Goal: Task Accomplishment & Management: Manage account settings

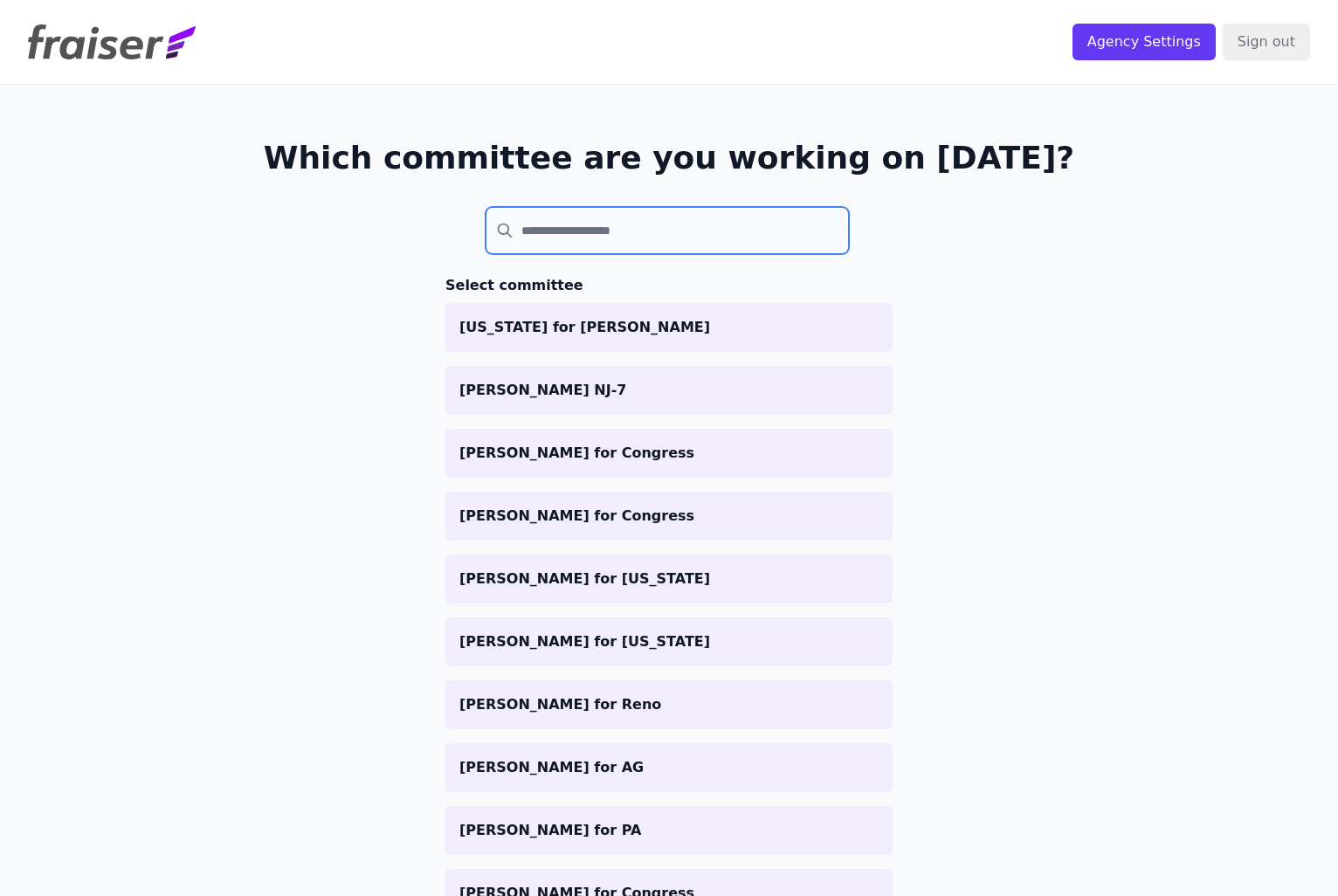
click at [667, 239] on input "search" at bounding box center [666, 231] width 363 height 48
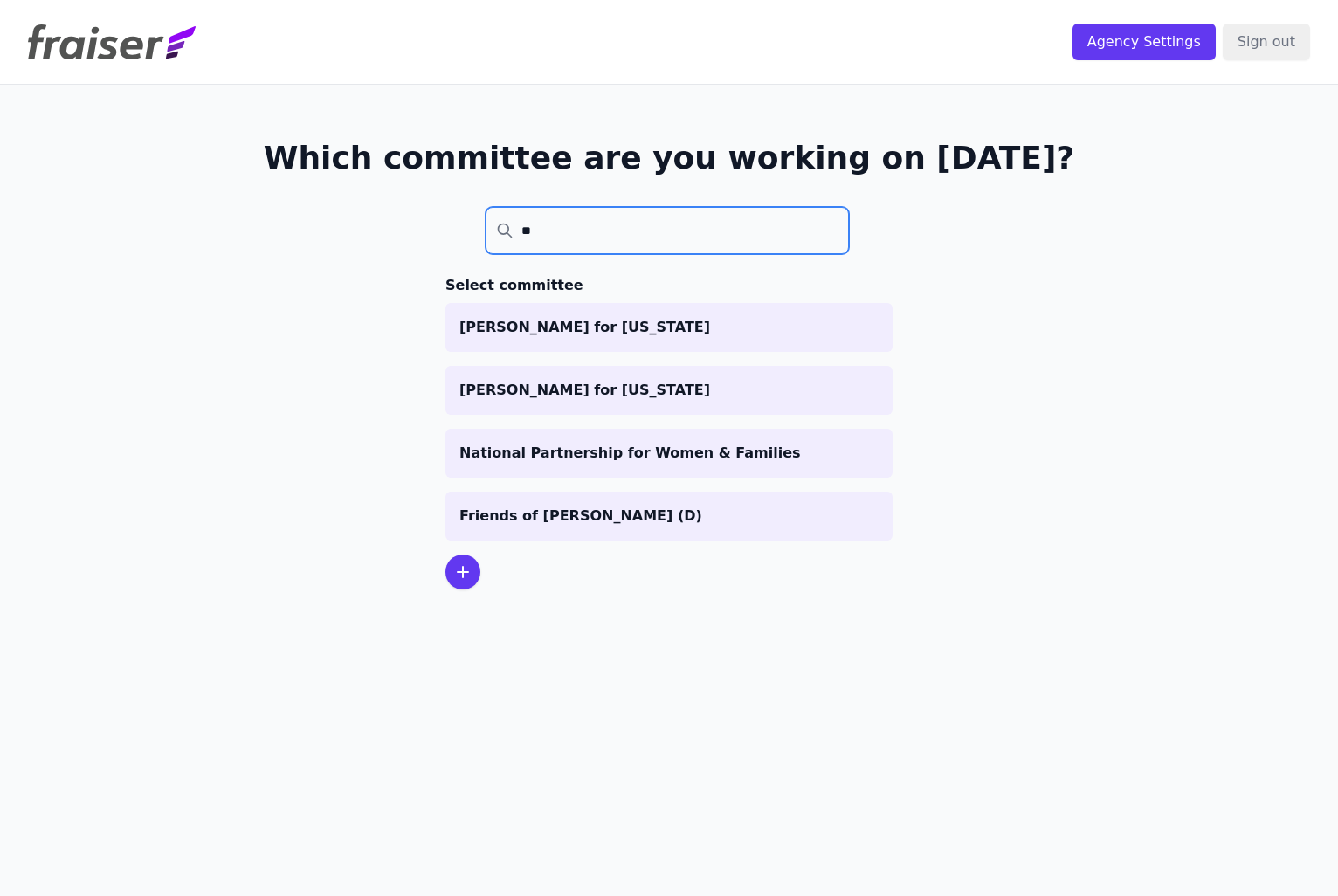
type input "*"
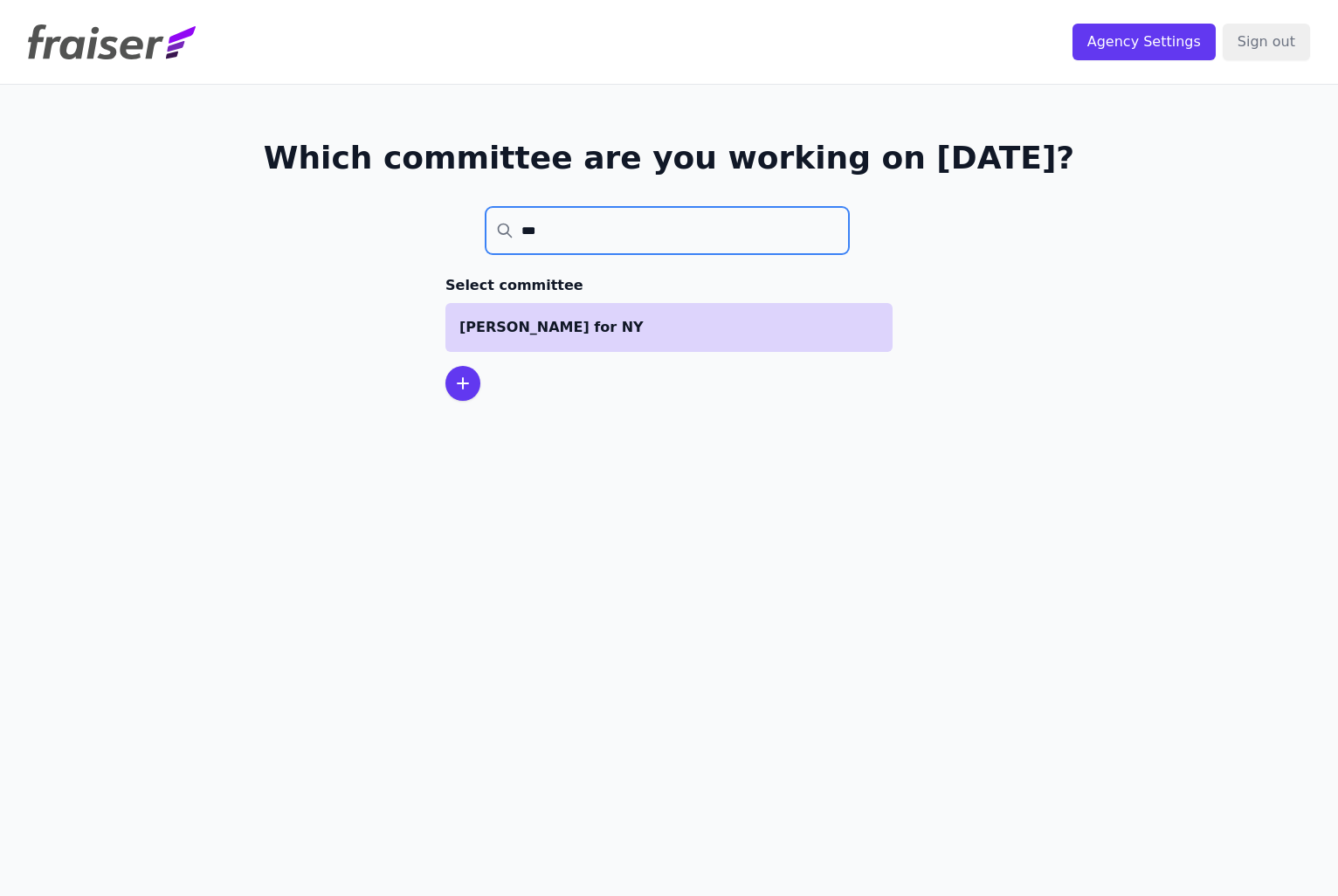
type input "***"
click at [685, 329] on p "Gillen for NY" at bounding box center [669, 327] width 419 height 21
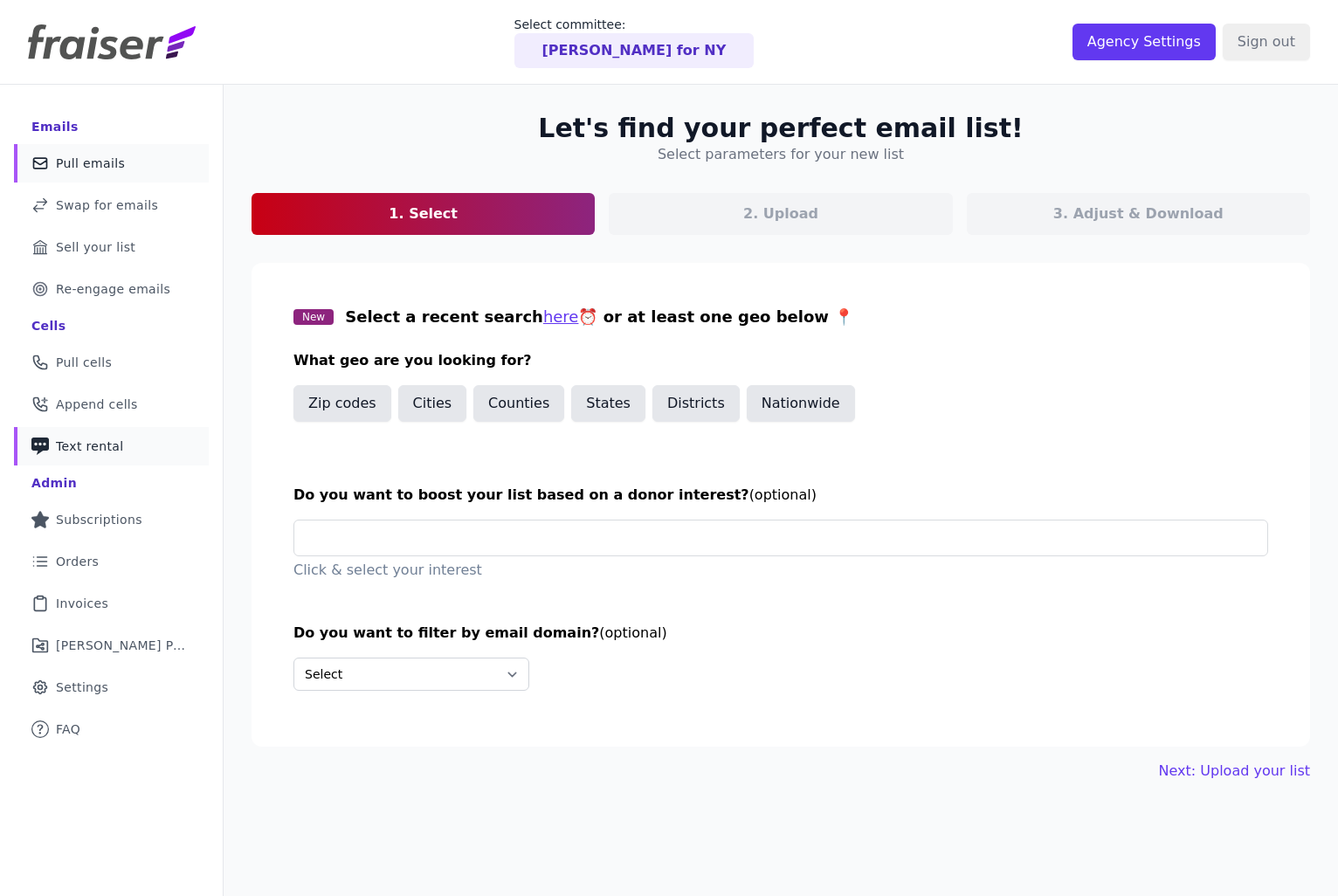
click at [99, 446] on span "Text rental" at bounding box center [90, 446] width 68 height 17
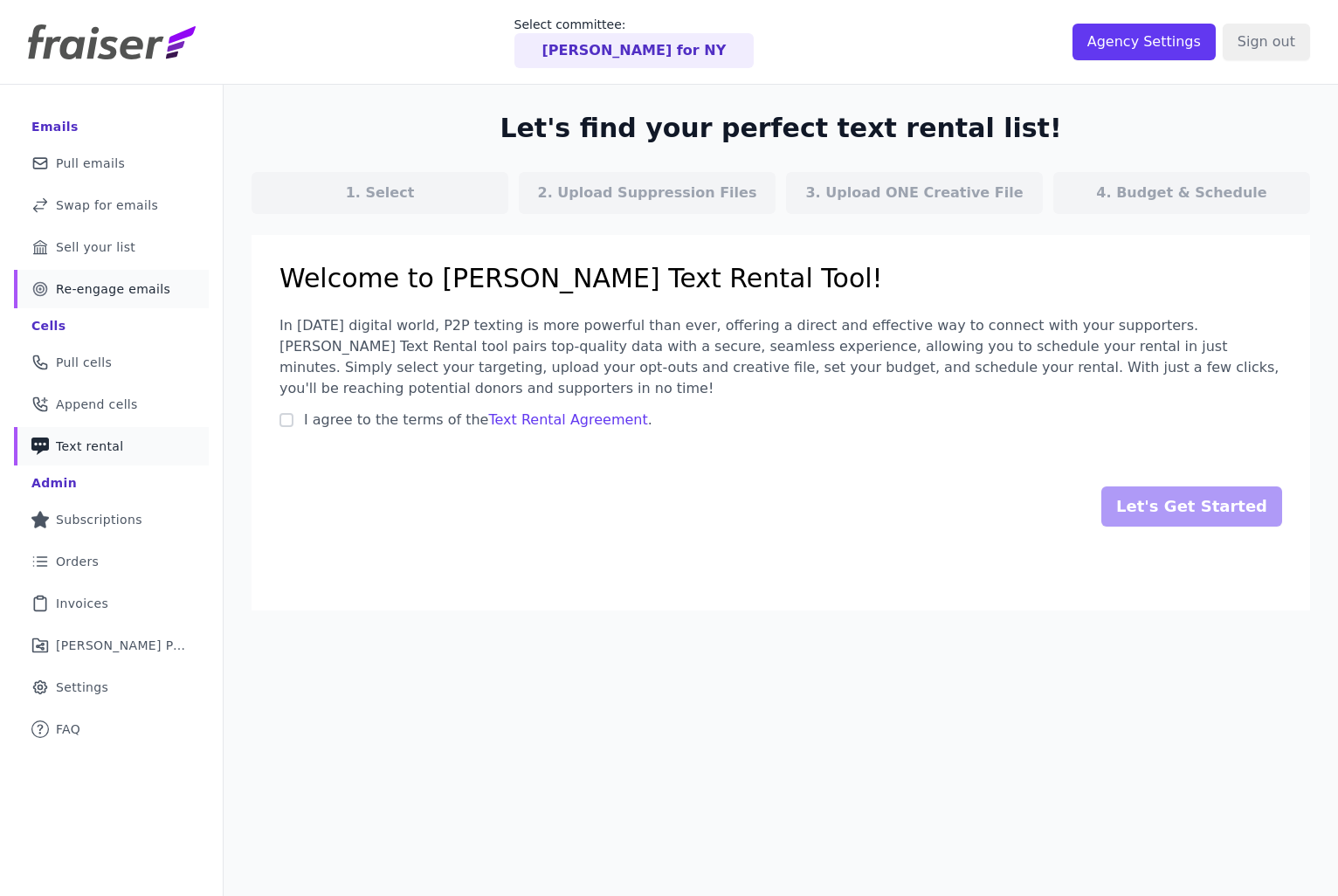
click at [120, 298] on link "Target Outline of a target Re-engage emails" at bounding box center [111, 289] width 195 height 38
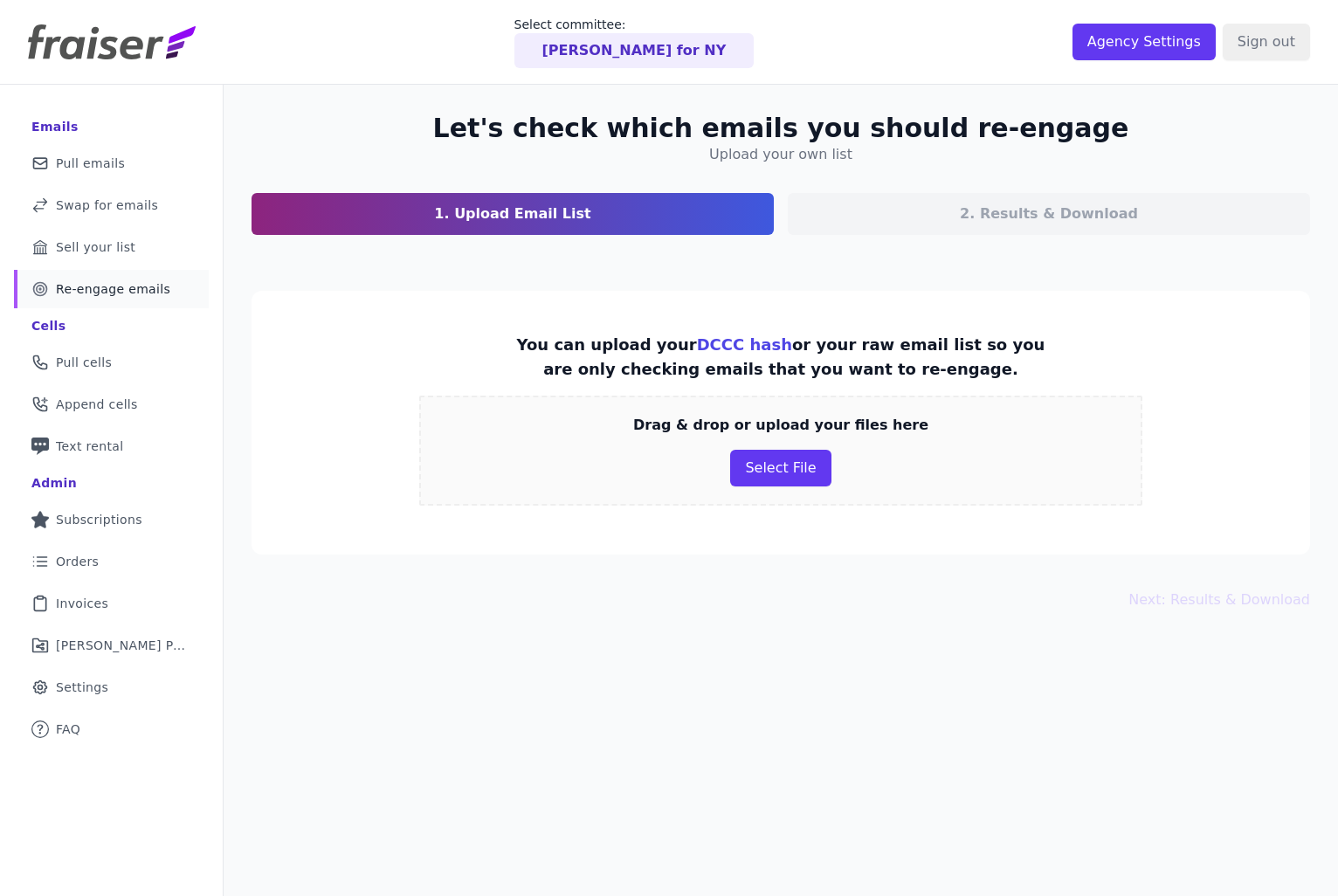
click at [373, 782] on div "Let's check which emails you should re-engage Upload your own list 1. Upload Em…" at bounding box center [780, 533] width 1114 height 896
click at [132, 52] on img at bounding box center [112, 42] width 167 height 35
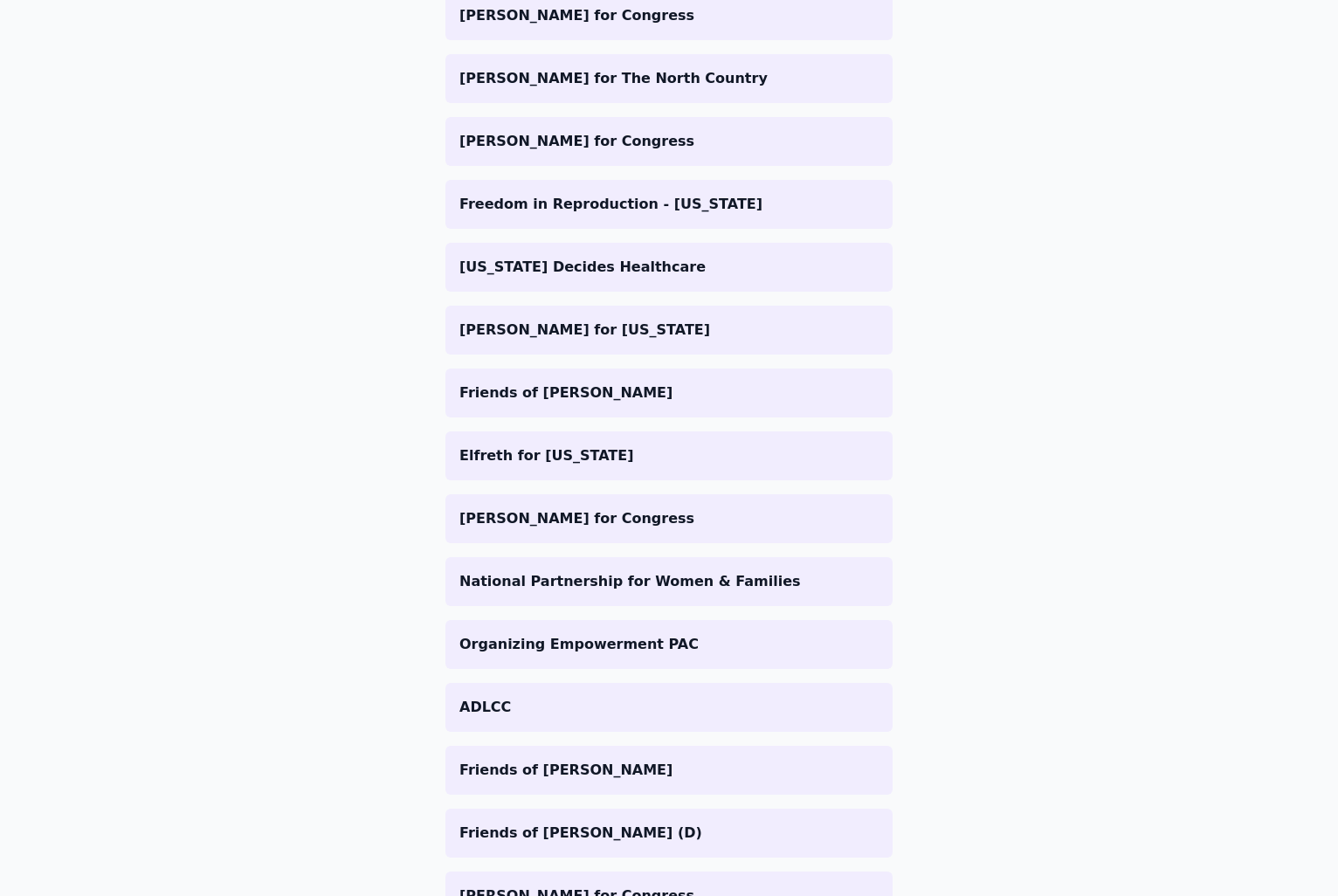
scroll to position [1886, 0]
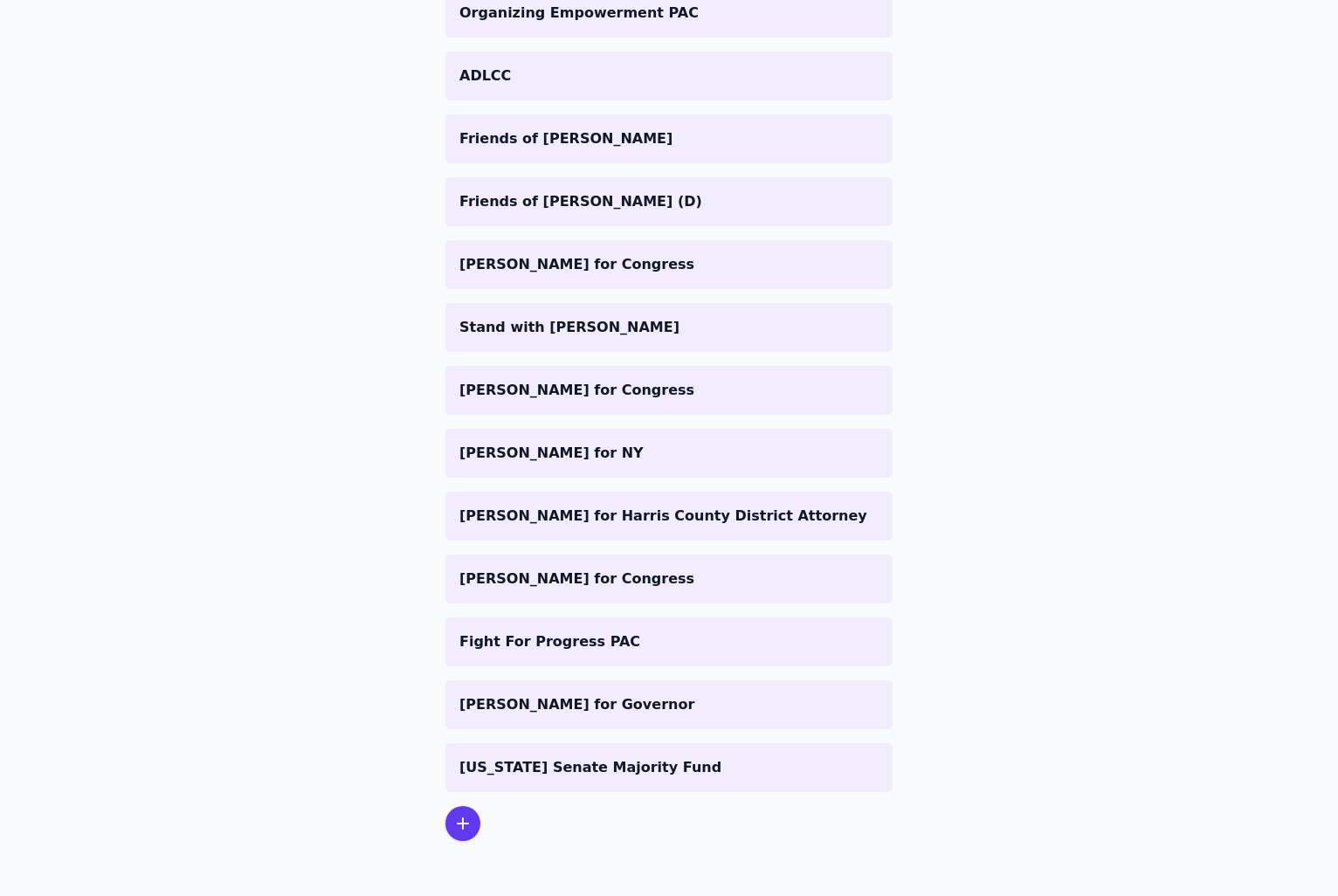
click at [456, 825] on icon at bounding box center [462, 823] width 21 height 21
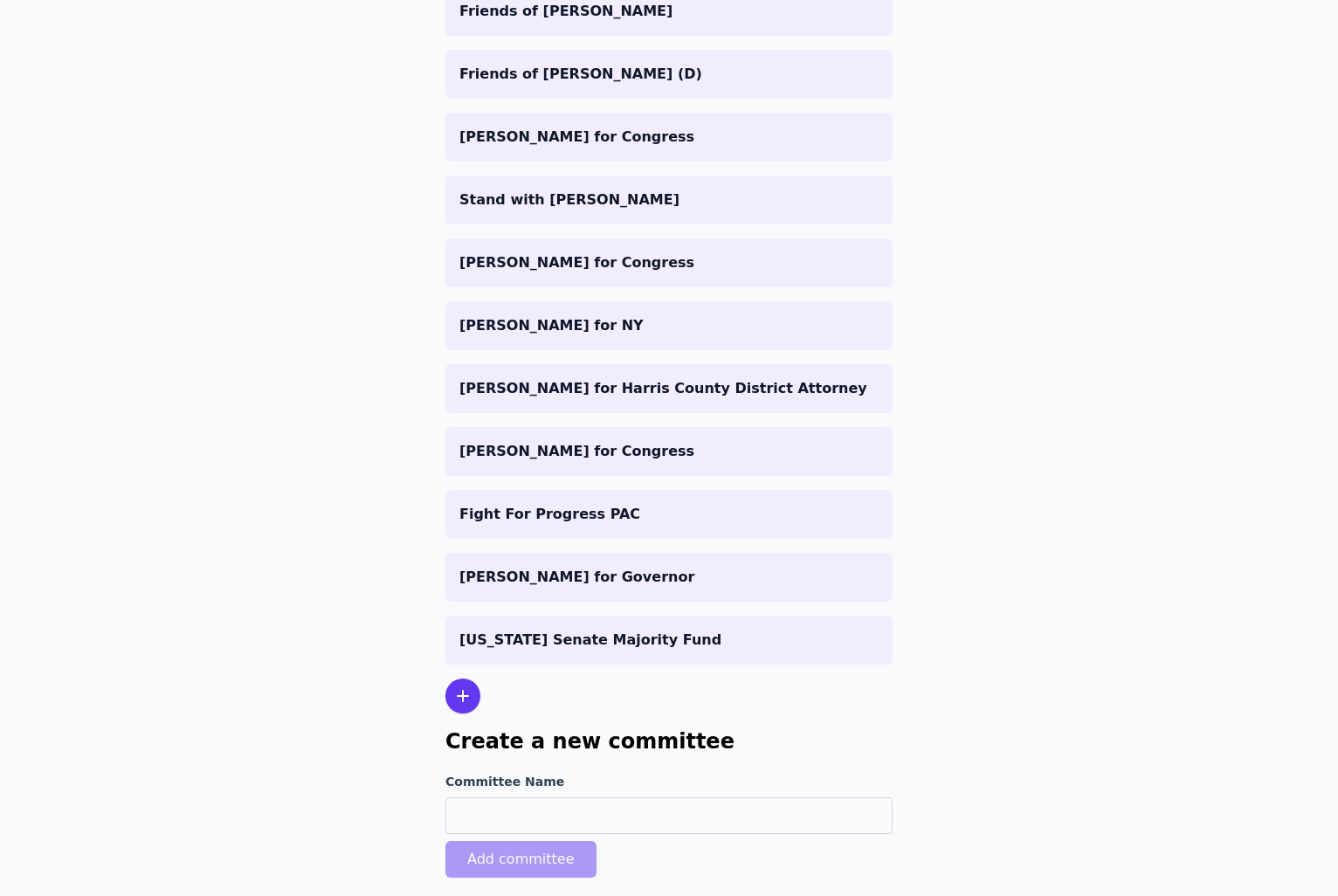
scroll to position [2056, 0]
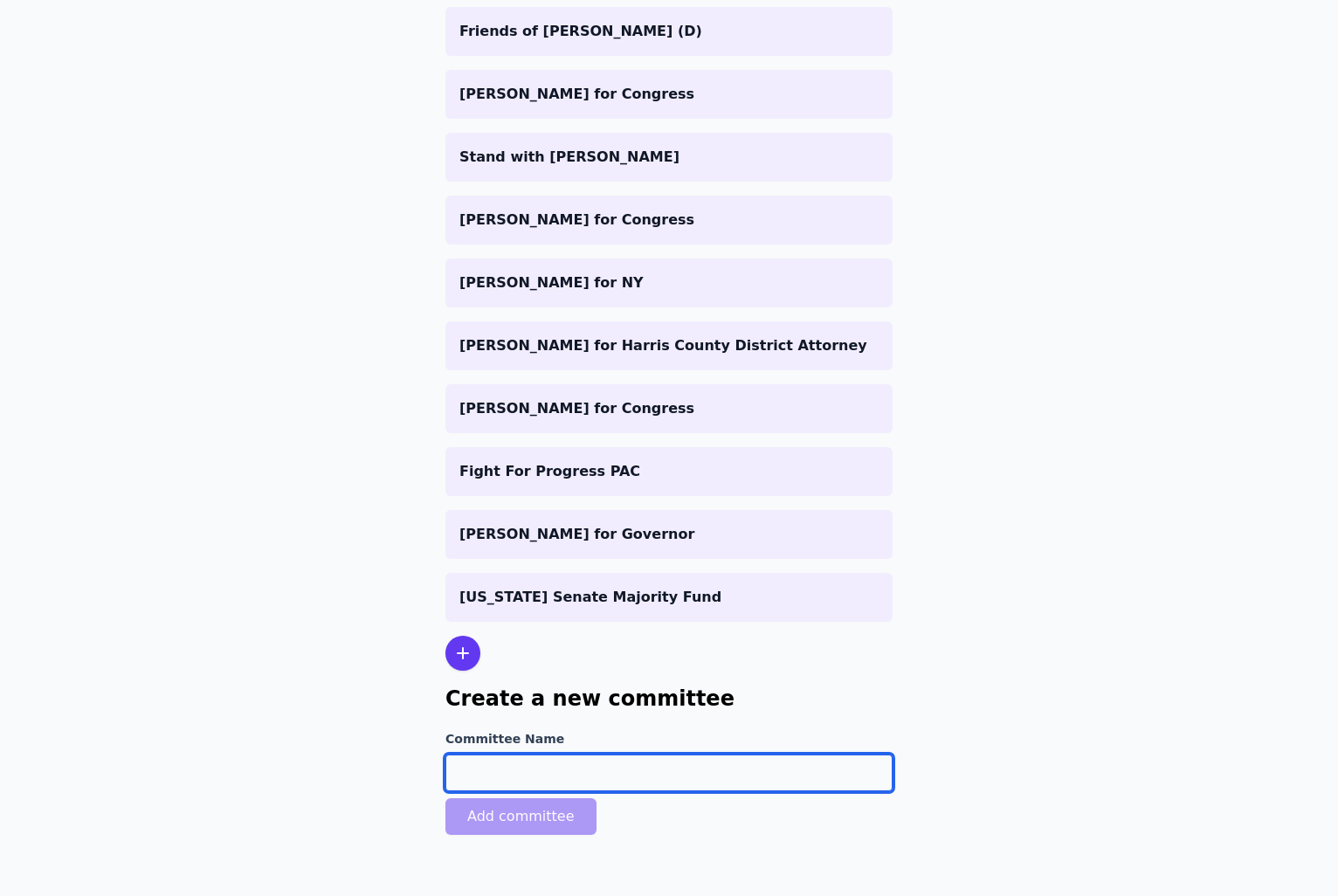
click at [575, 775] on input "Committee Name" at bounding box center [669, 772] width 447 height 37
paste input "[PERSON_NAME] for Congress"
type input "[PERSON_NAME] for Congress"
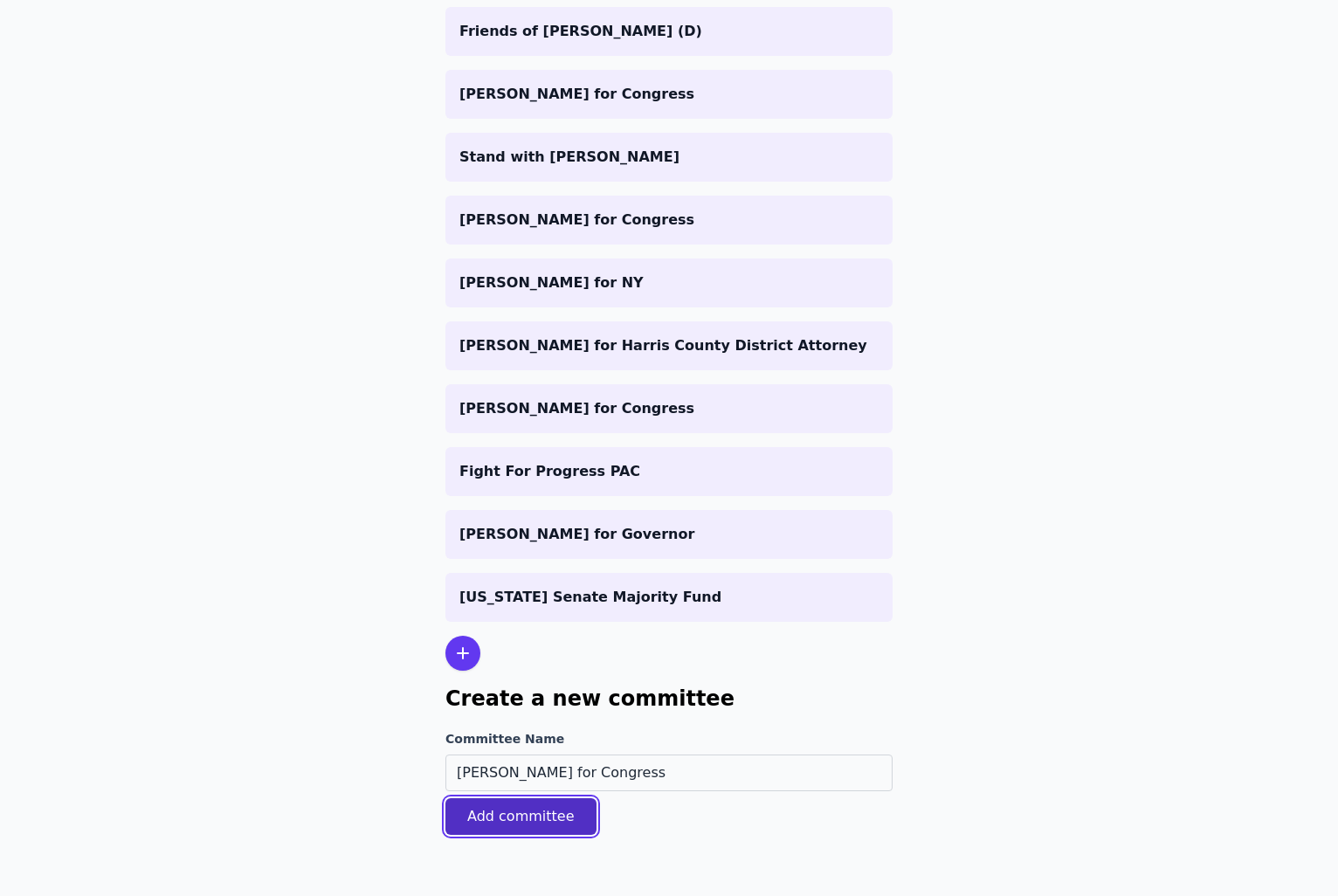
click at [525, 823] on button "Add committee" at bounding box center [521, 816] width 151 height 37
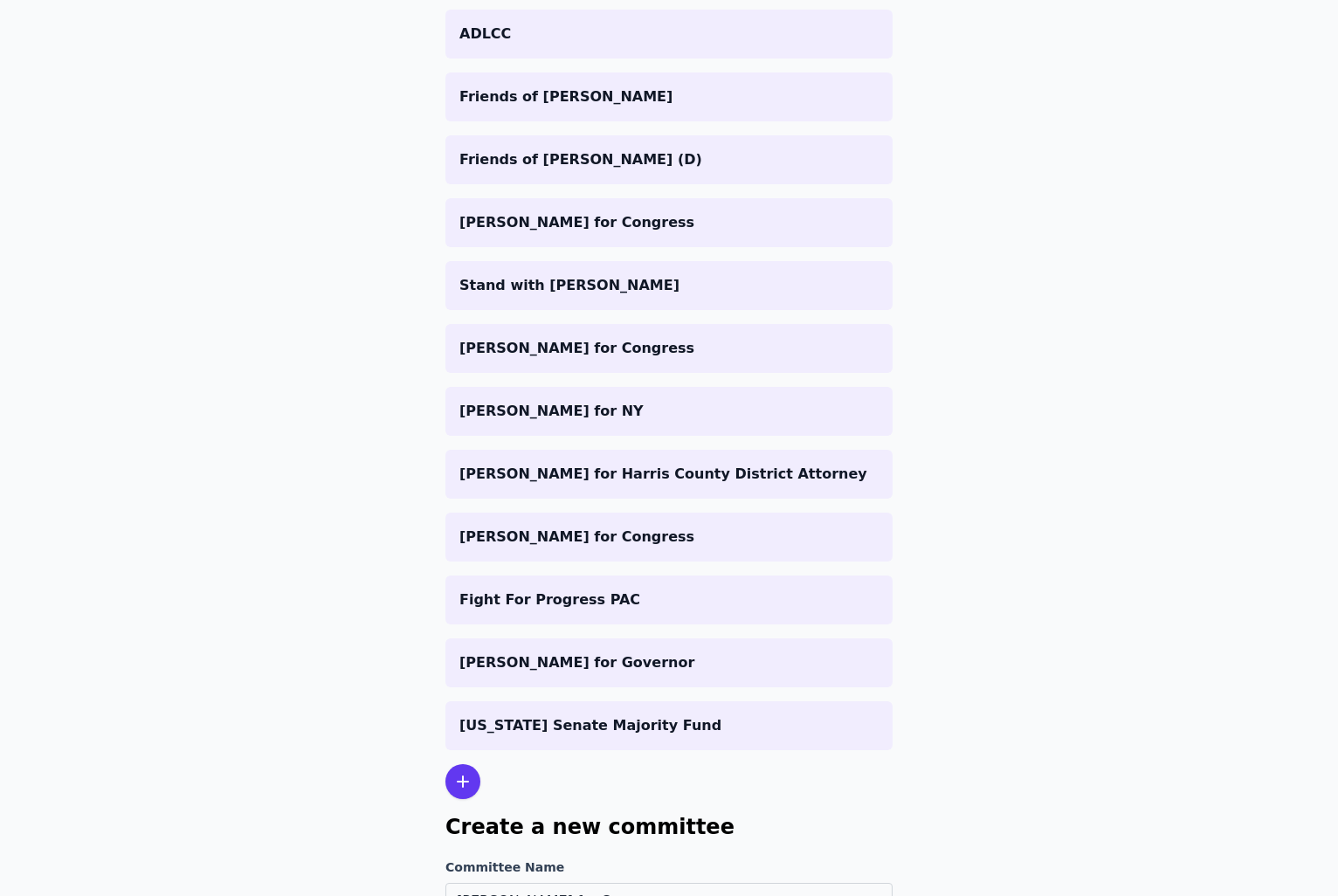
scroll to position [1721, 0]
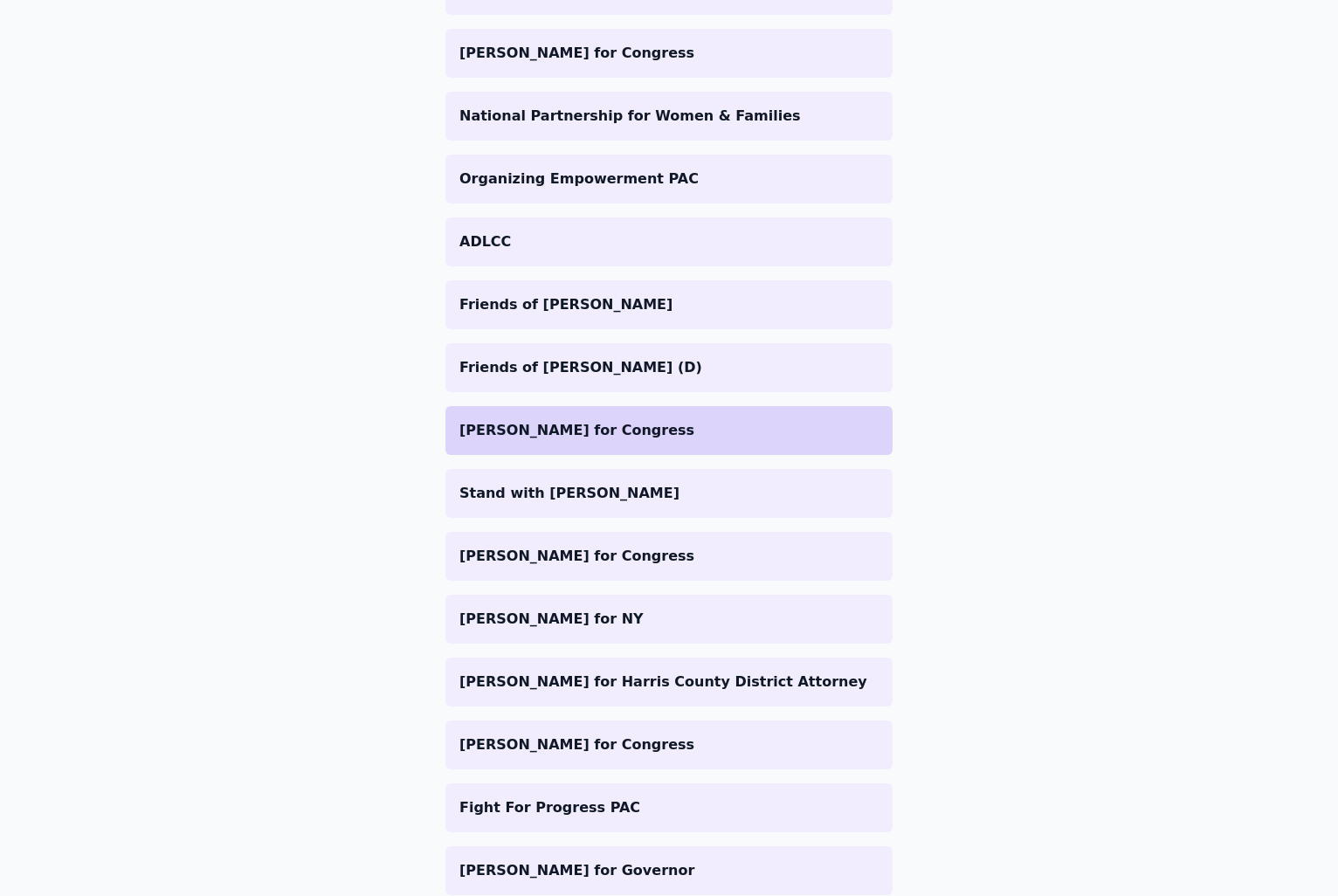
click at [537, 420] on p "[PERSON_NAME] for Congress" at bounding box center [669, 430] width 419 height 21
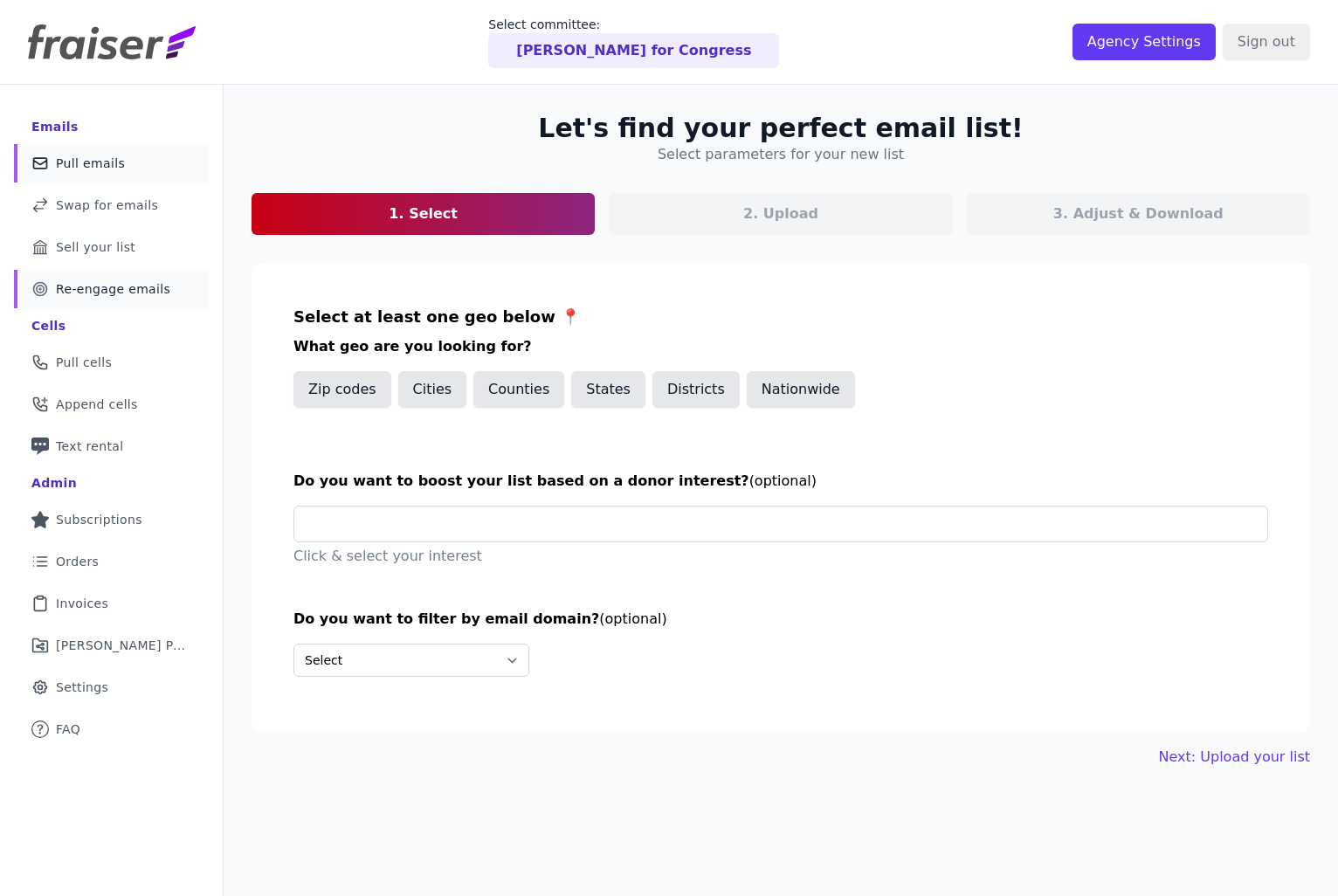
click at [101, 289] on span "Re-engage emails" at bounding box center [113, 288] width 114 height 17
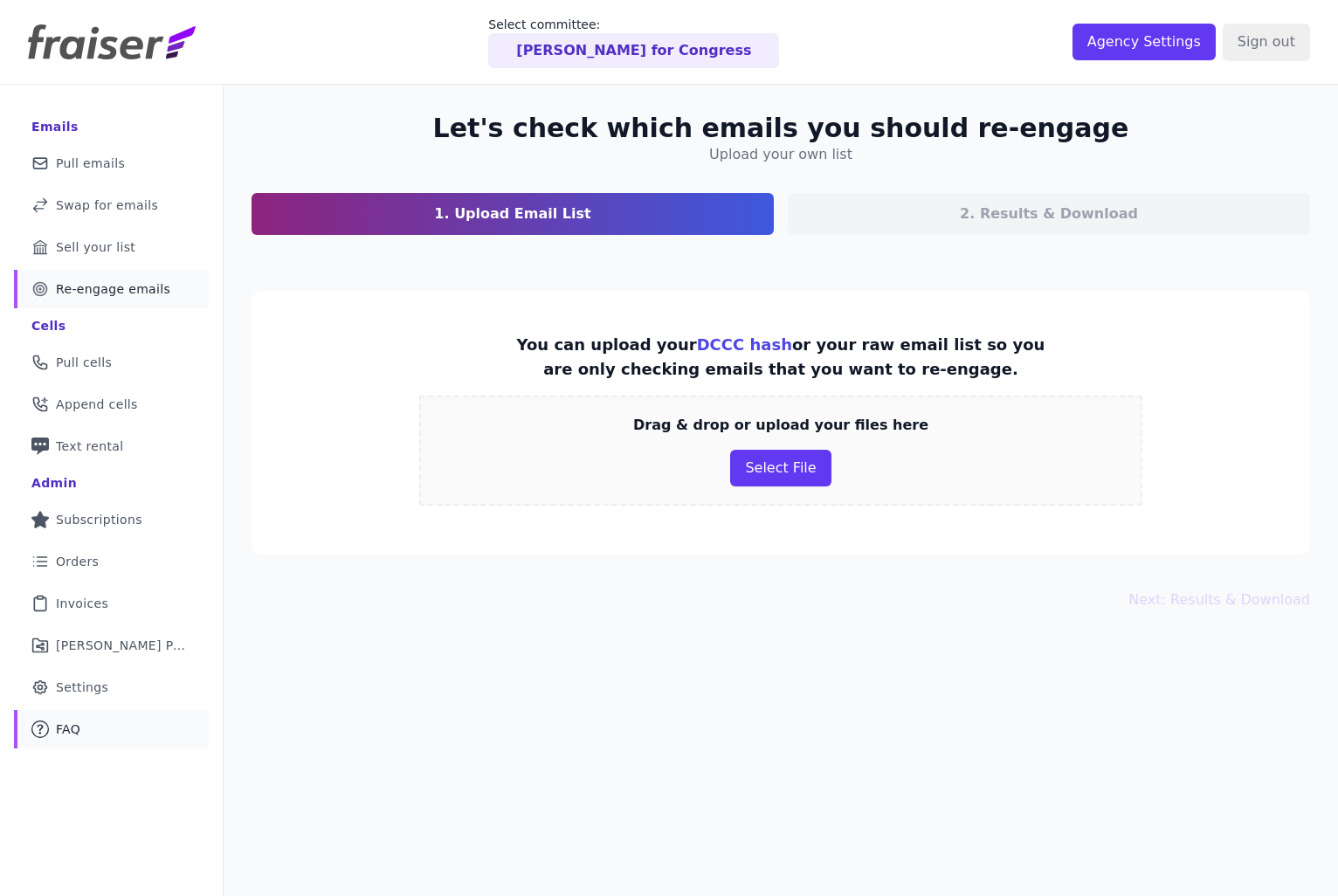
click at [61, 738] on link "Mail Icon Outline of a question FAQ" at bounding box center [111, 729] width 195 height 38
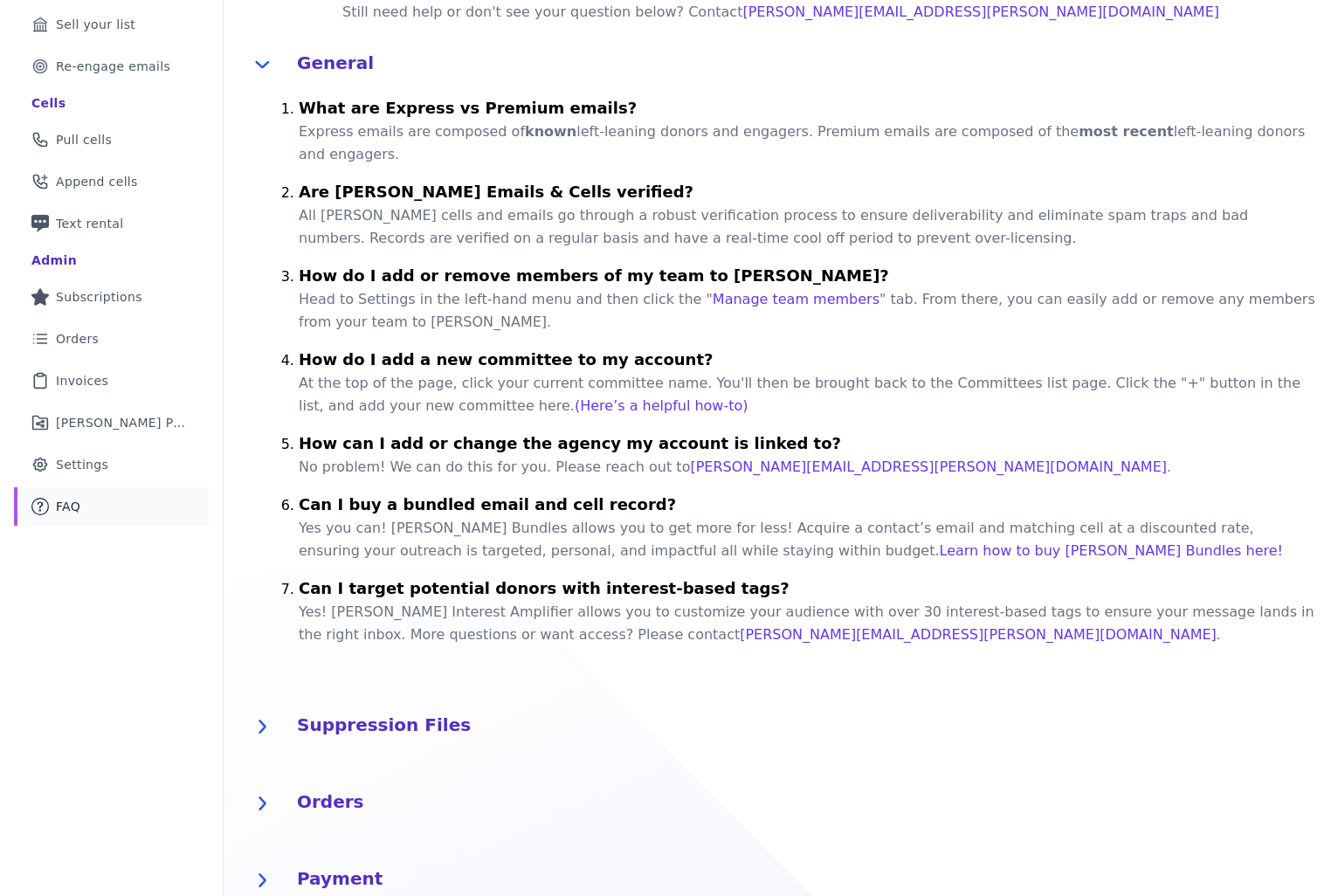
scroll to position [671, 0]
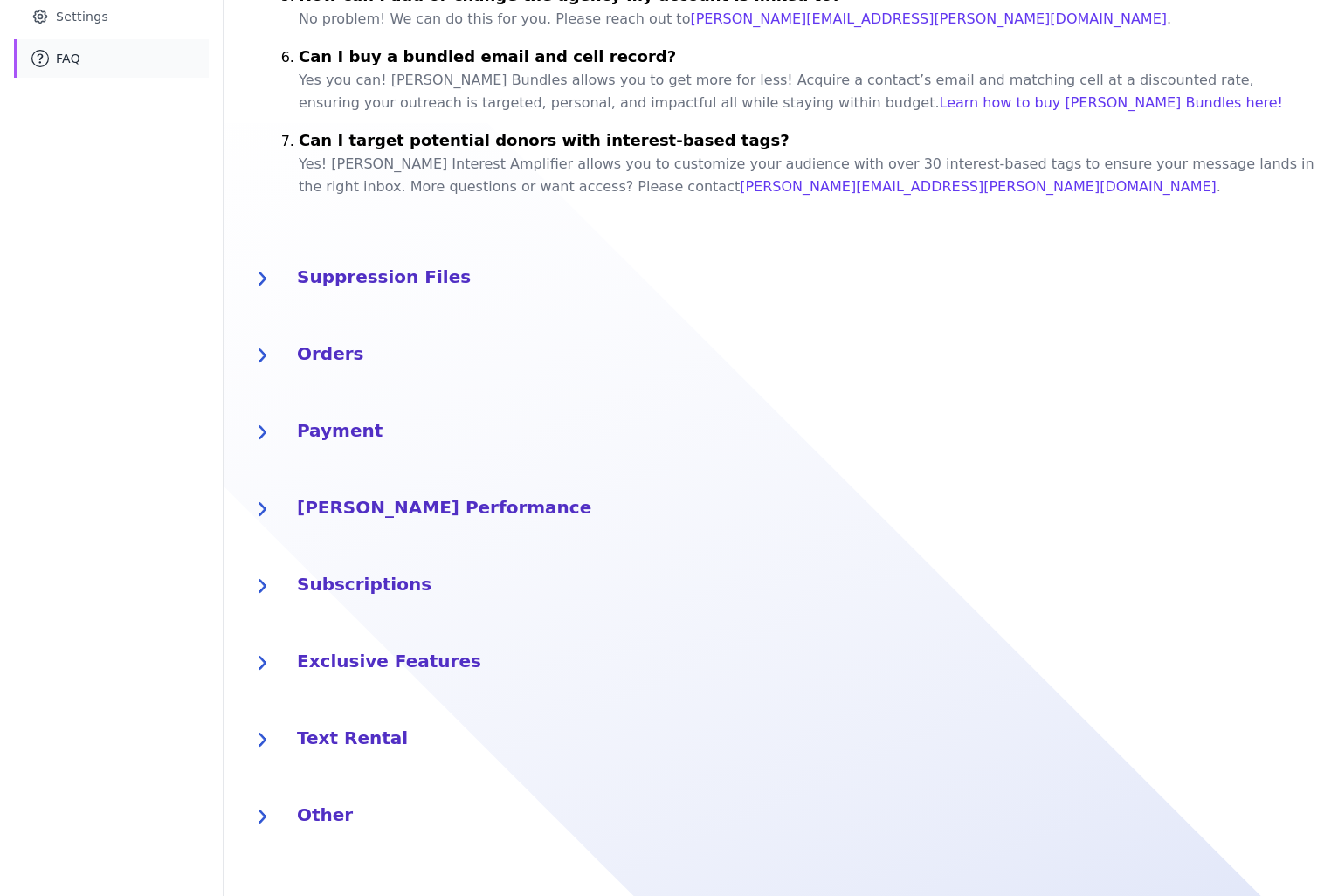
click at [393, 667] on h4 "Exclusive Features" at bounding box center [806, 659] width 1020 height 28
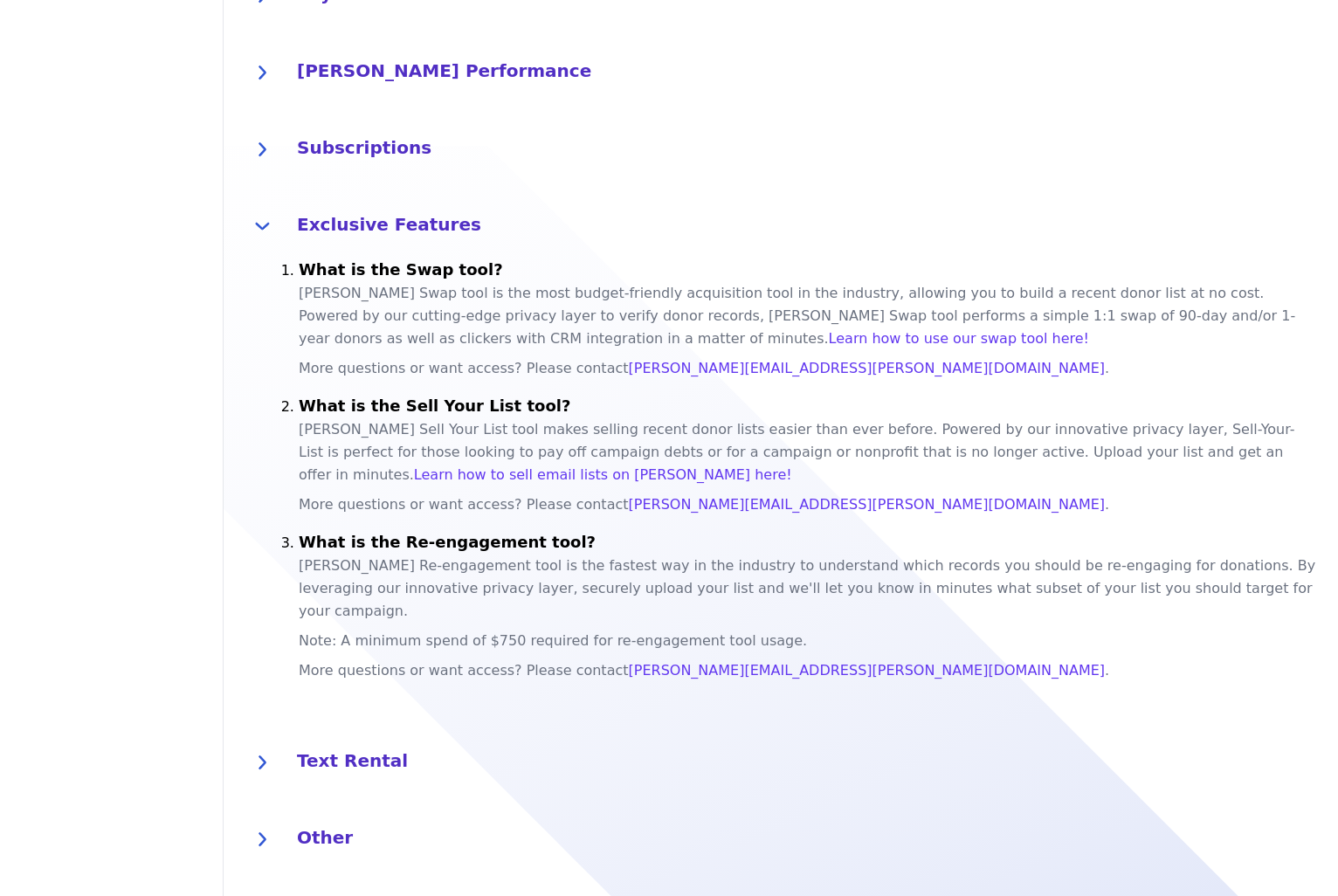
click at [376, 745] on h4 "Text Rental" at bounding box center [806, 759] width 1020 height 28
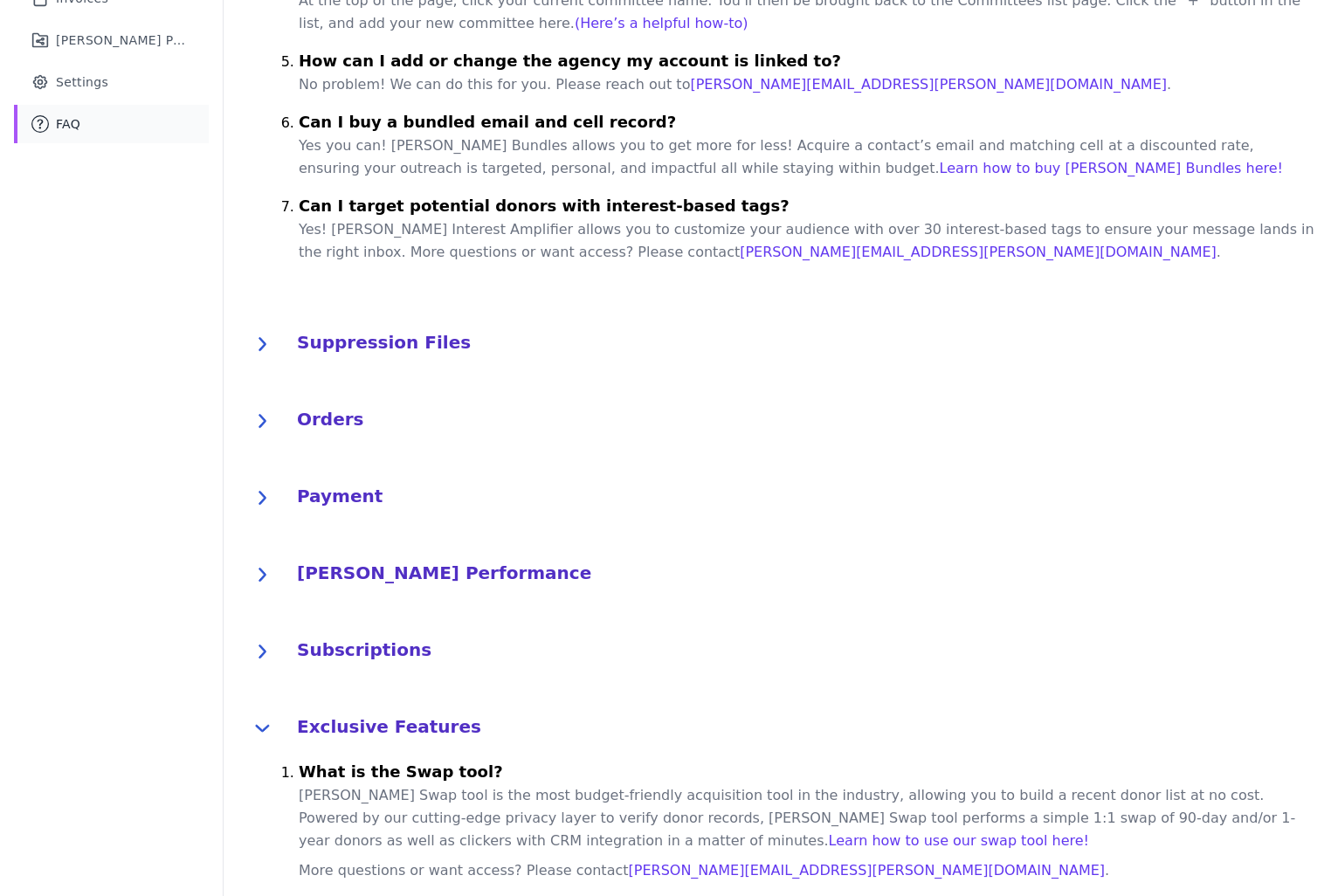
scroll to position [606, 0]
click at [447, 542] on div "Fraiser Performance What is Fraiser Performance? Fraiser Performance is Fraiser…" at bounding box center [780, 574] width 1114 height 77
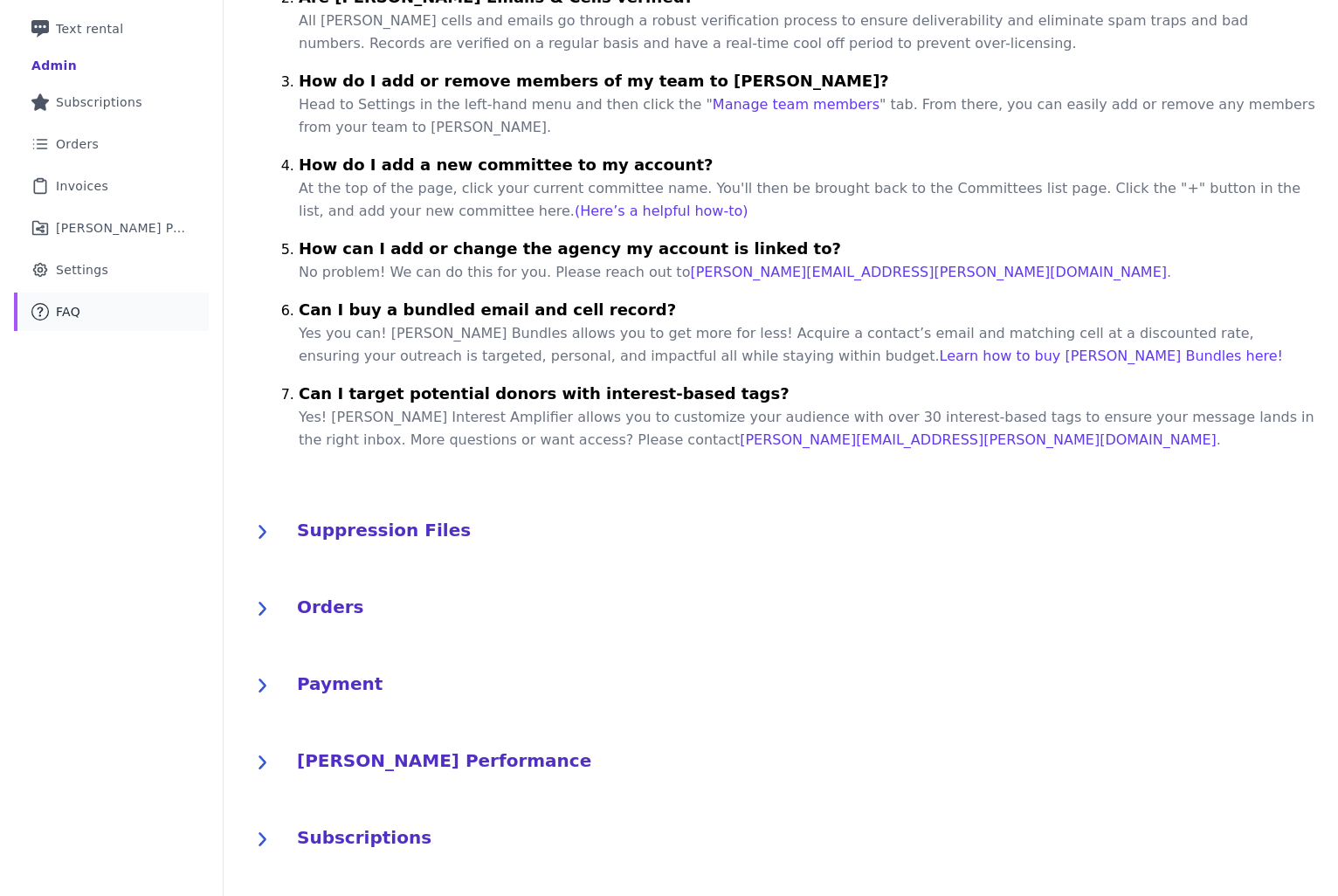
scroll to position [0, 0]
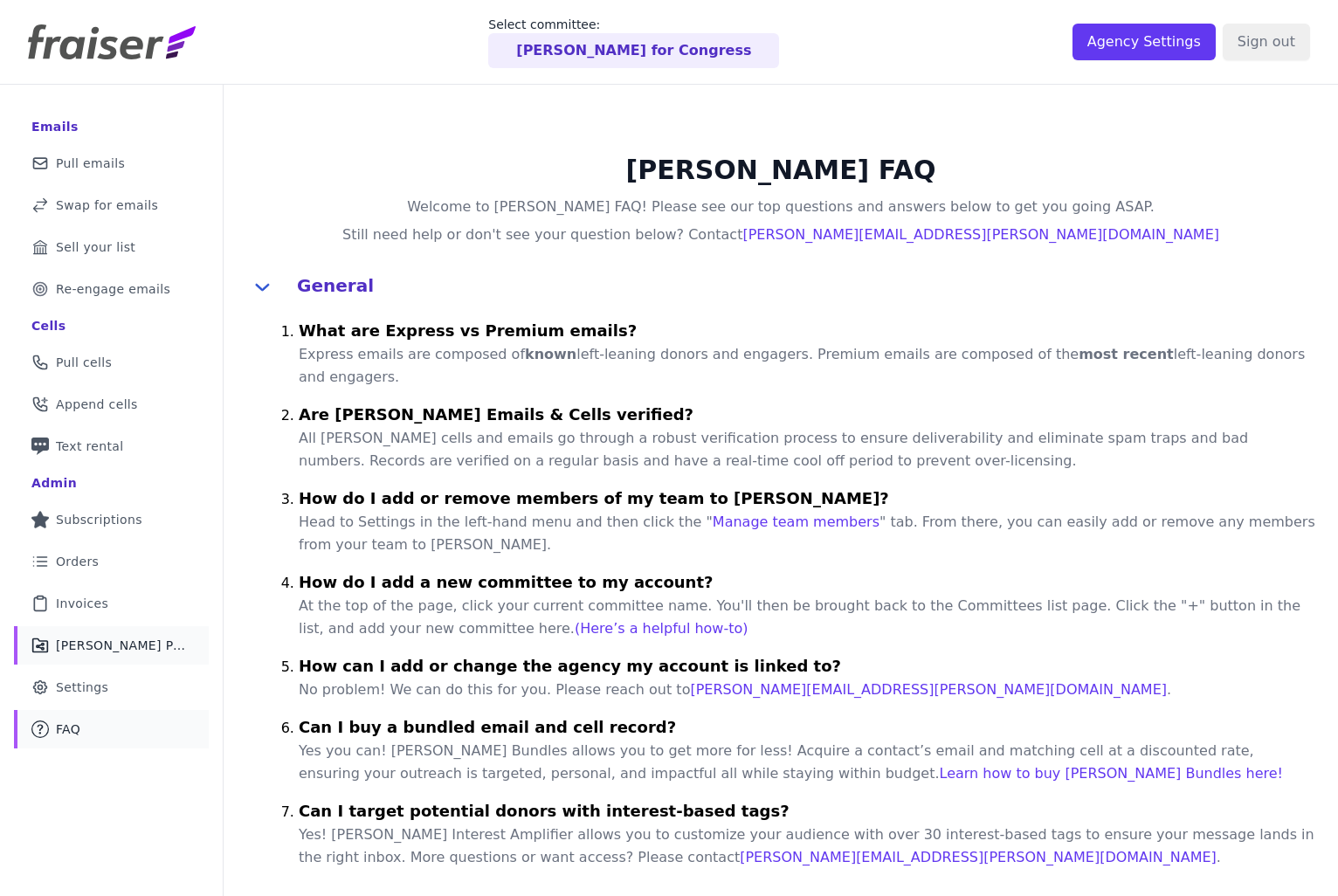
click at [92, 642] on span "Fraiser Performance" at bounding box center [122, 645] width 132 height 17
